Goal: Task Accomplishment & Management: Use online tool/utility

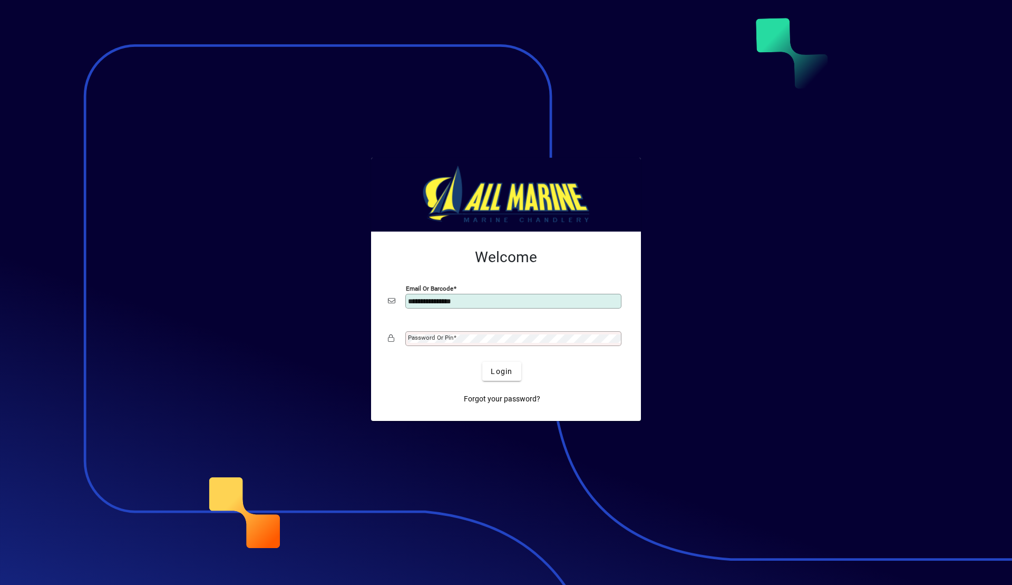
type input "**********"
click at [498, 369] on span "Login" at bounding box center [502, 371] width 22 height 11
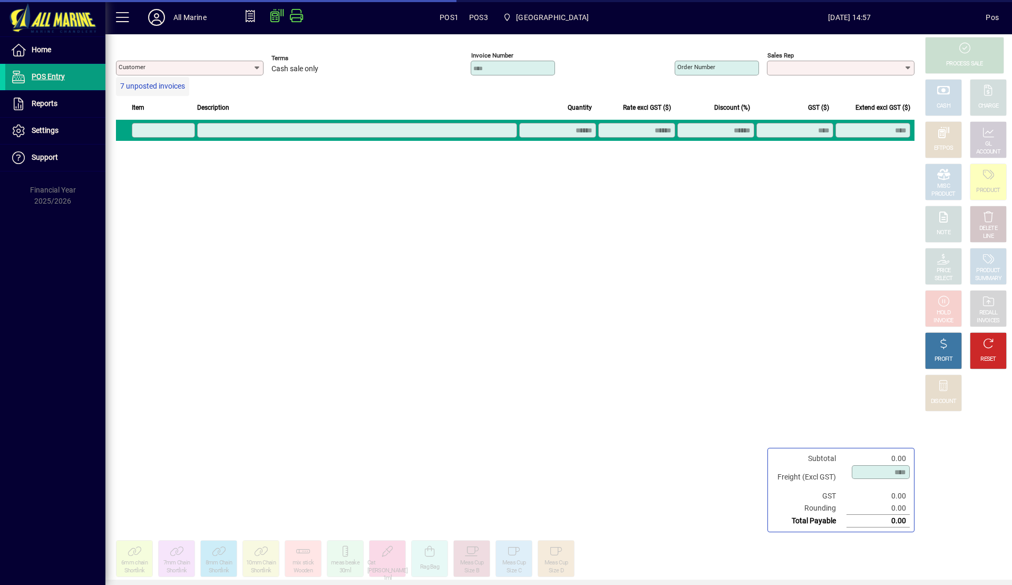
type input "**********"
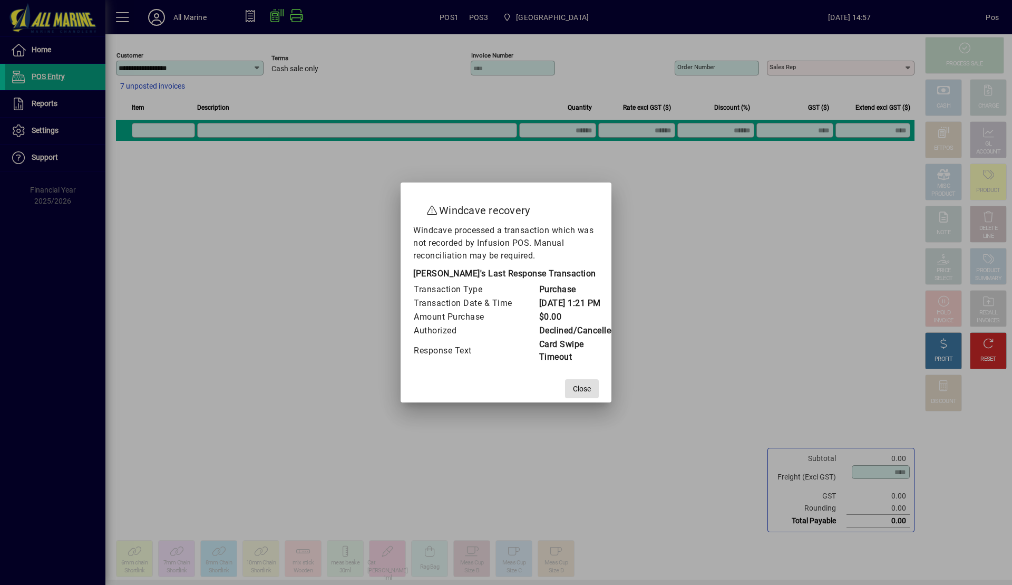
click at [590, 394] on span "Close" at bounding box center [582, 388] width 18 height 11
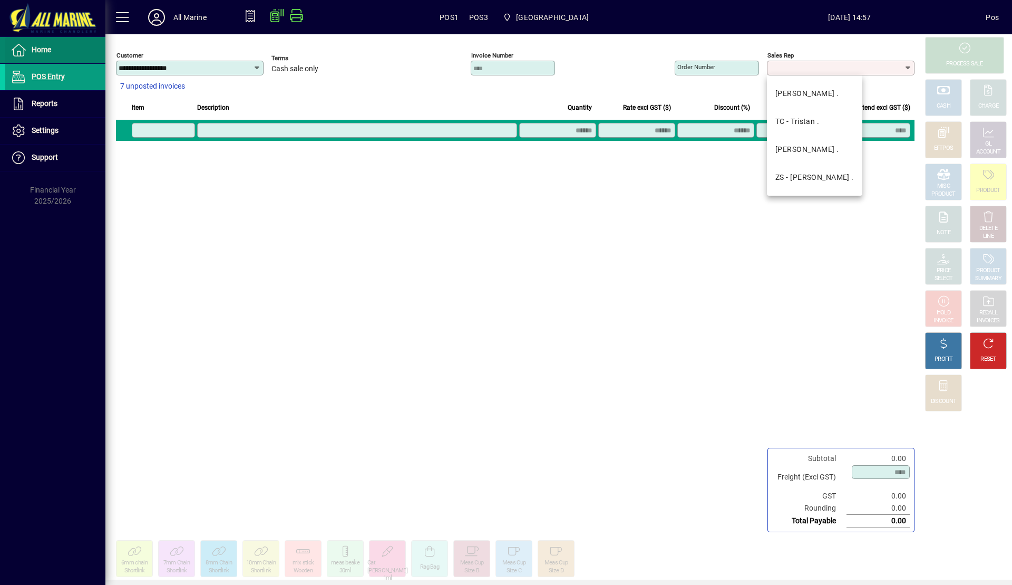
click at [69, 55] on span at bounding box center [55, 49] width 100 height 25
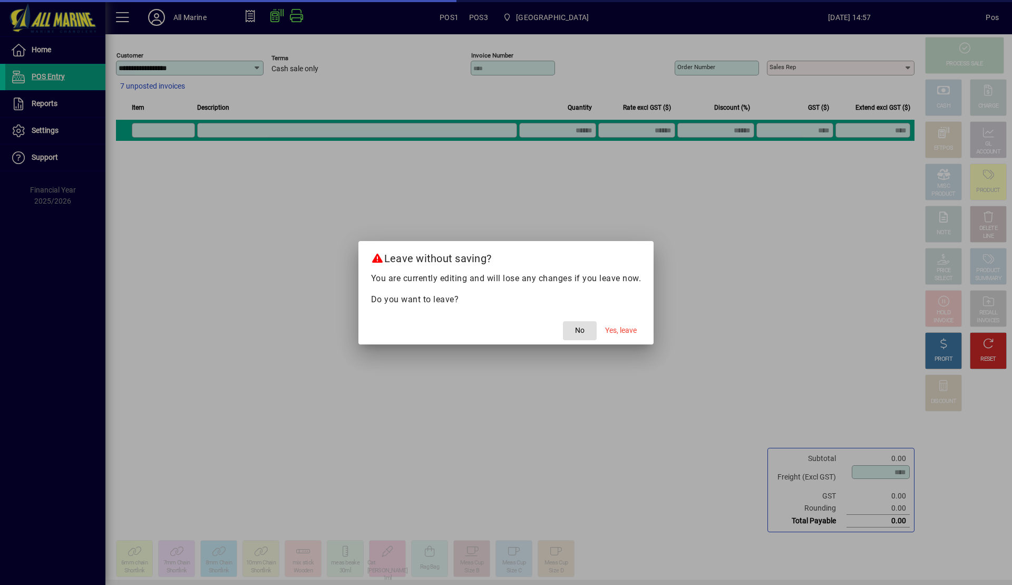
click at [579, 332] on span "No" at bounding box center [579, 330] width 9 height 11
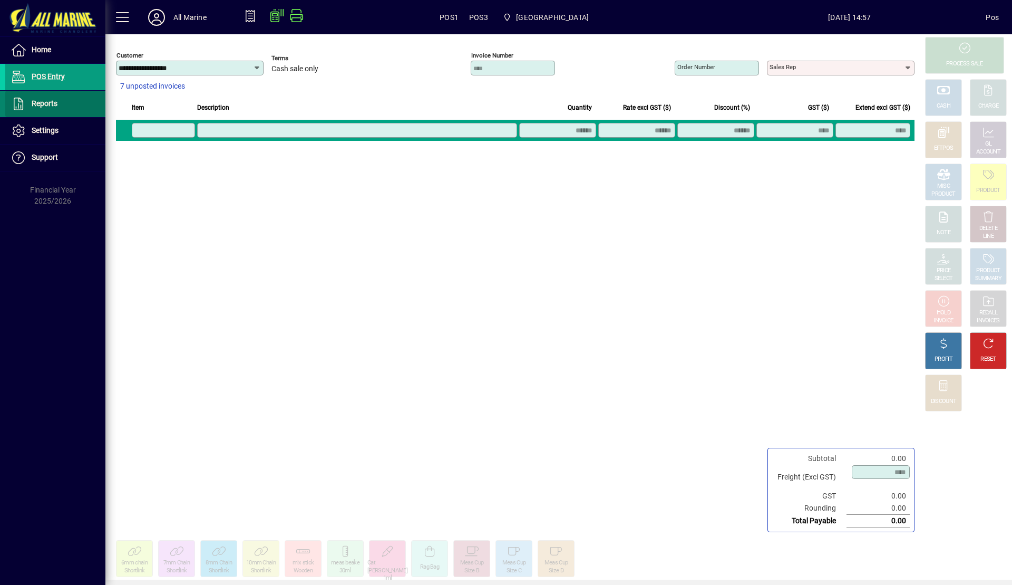
click at [58, 102] on span at bounding box center [55, 103] width 100 height 25
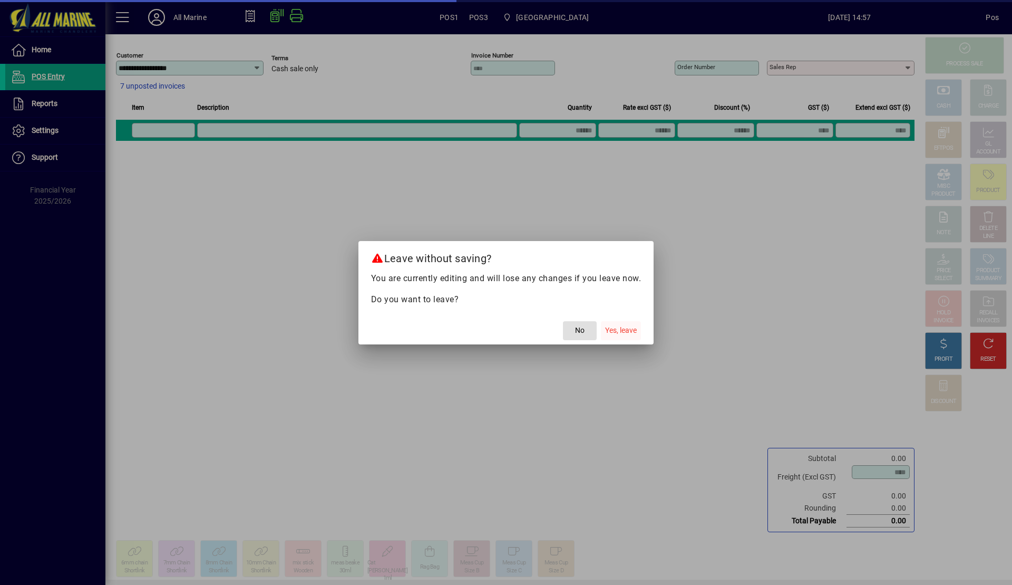
click at [624, 329] on span "Yes, leave" at bounding box center [621, 330] width 32 height 11
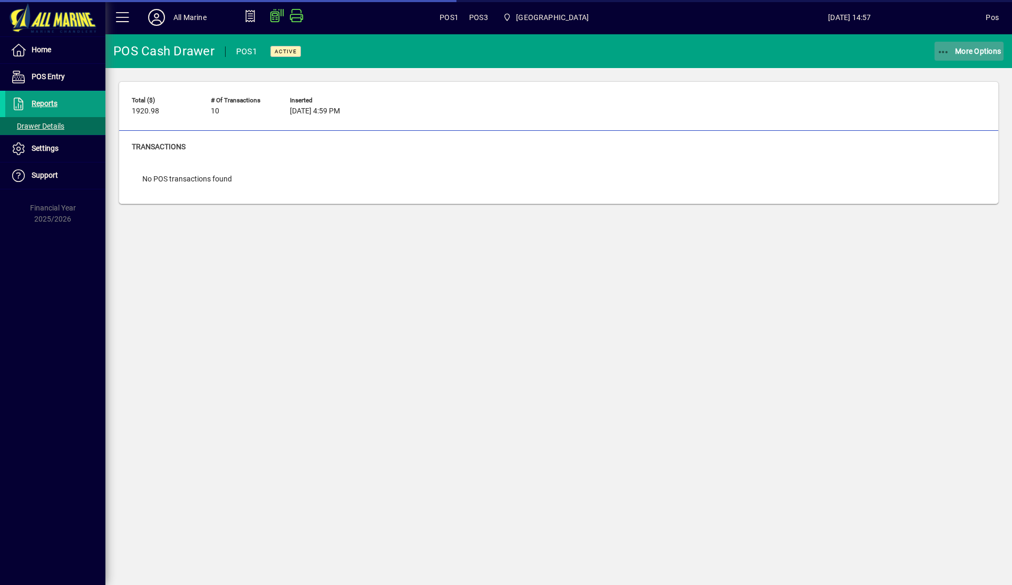
click at [964, 52] on span "More Options" at bounding box center [970, 51] width 64 height 8
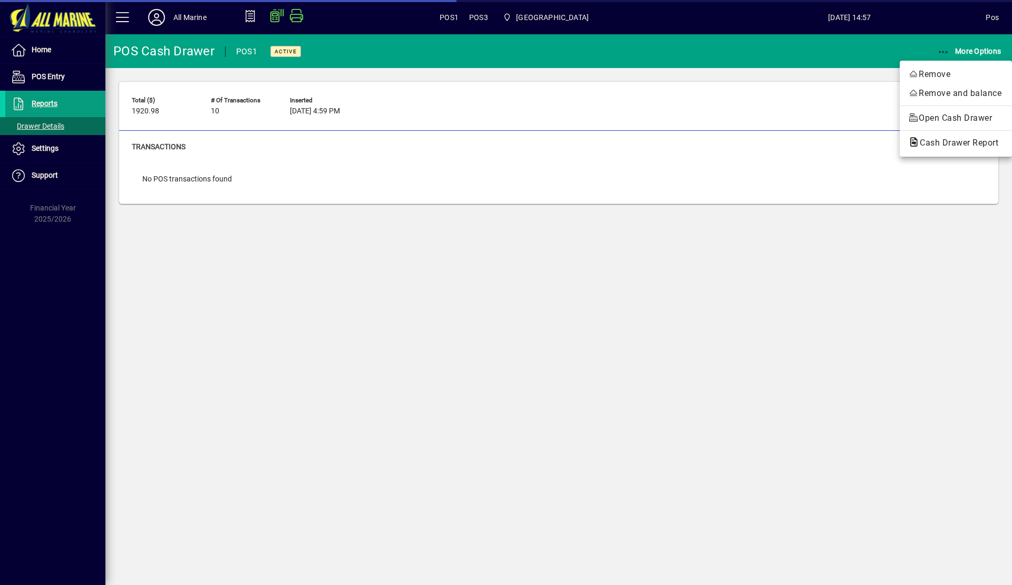
click at [945, 144] on span "Cash Drawer Report" at bounding box center [956, 143] width 95 height 10
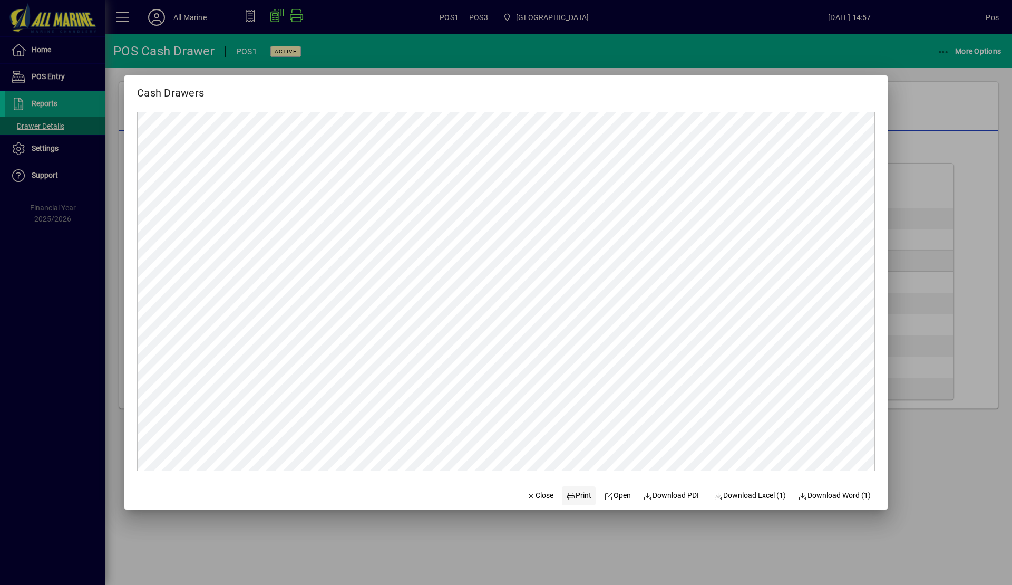
click at [573, 503] on span at bounding box center [579, 495] width 34 height 25
click at [935, 103] on div at bounding box center [506, 292] width 1012 height 585
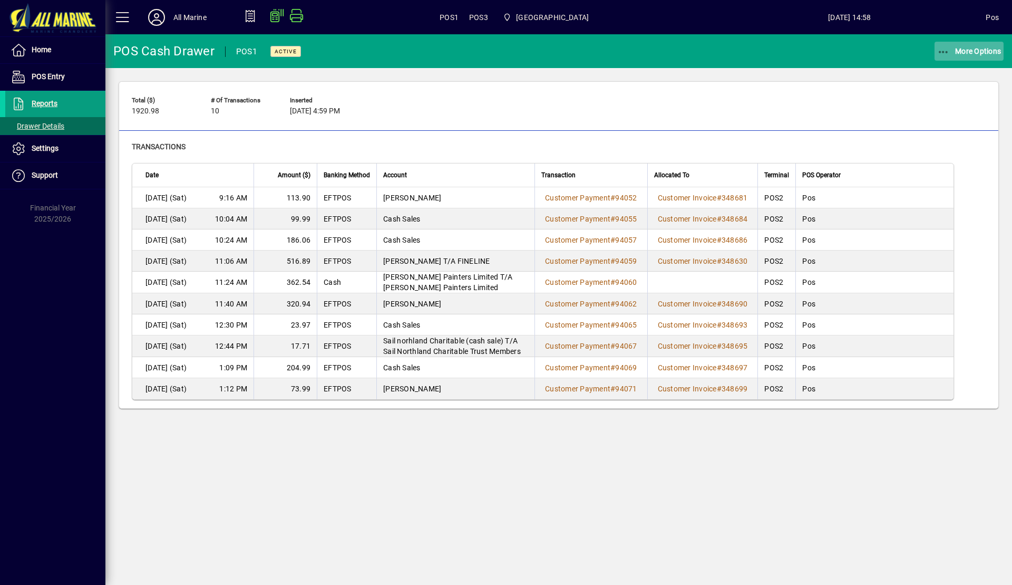
click at [967, 52] on span "More Options" at bounding box center [970, 51] width 64 height 8
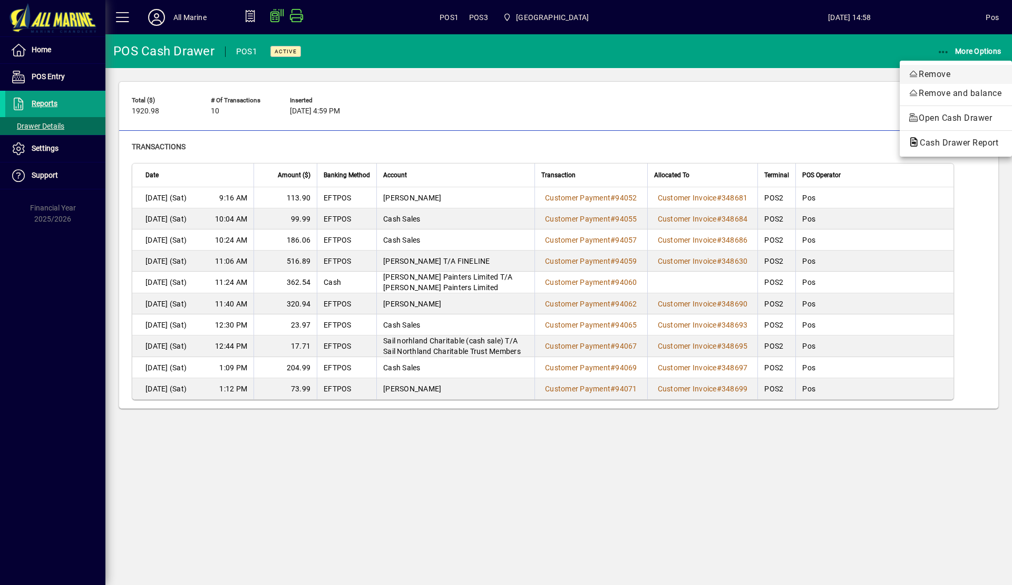
click at [936, 74] on span "Remove" at bounding box center [956, 74] width 95 height 13
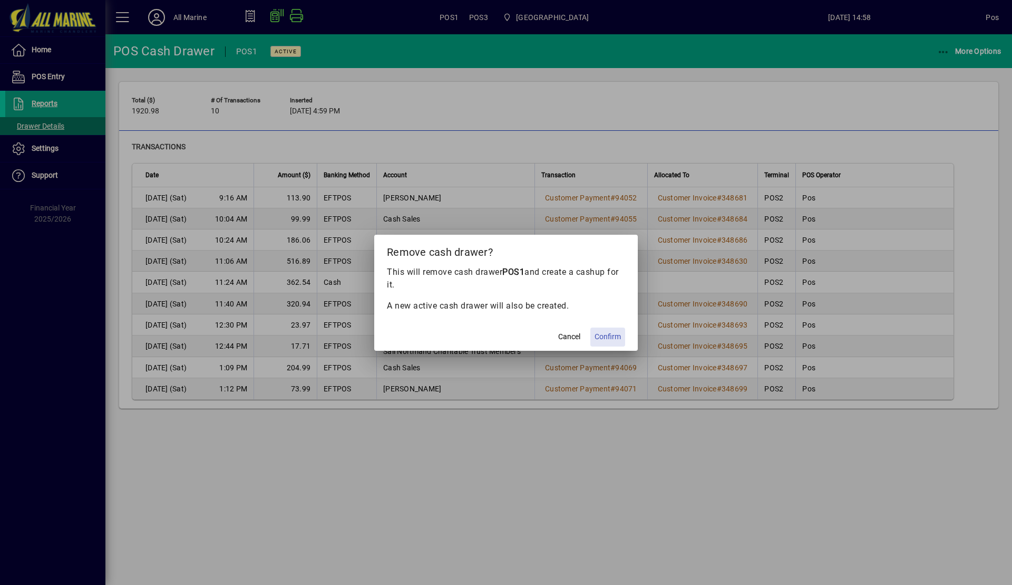
click at [606, 340] on span "Confirm" at bounding box center [608, 336] width 26 height 11
